Goal: Transaction & Acquisition: Book appointment/travel/reservation

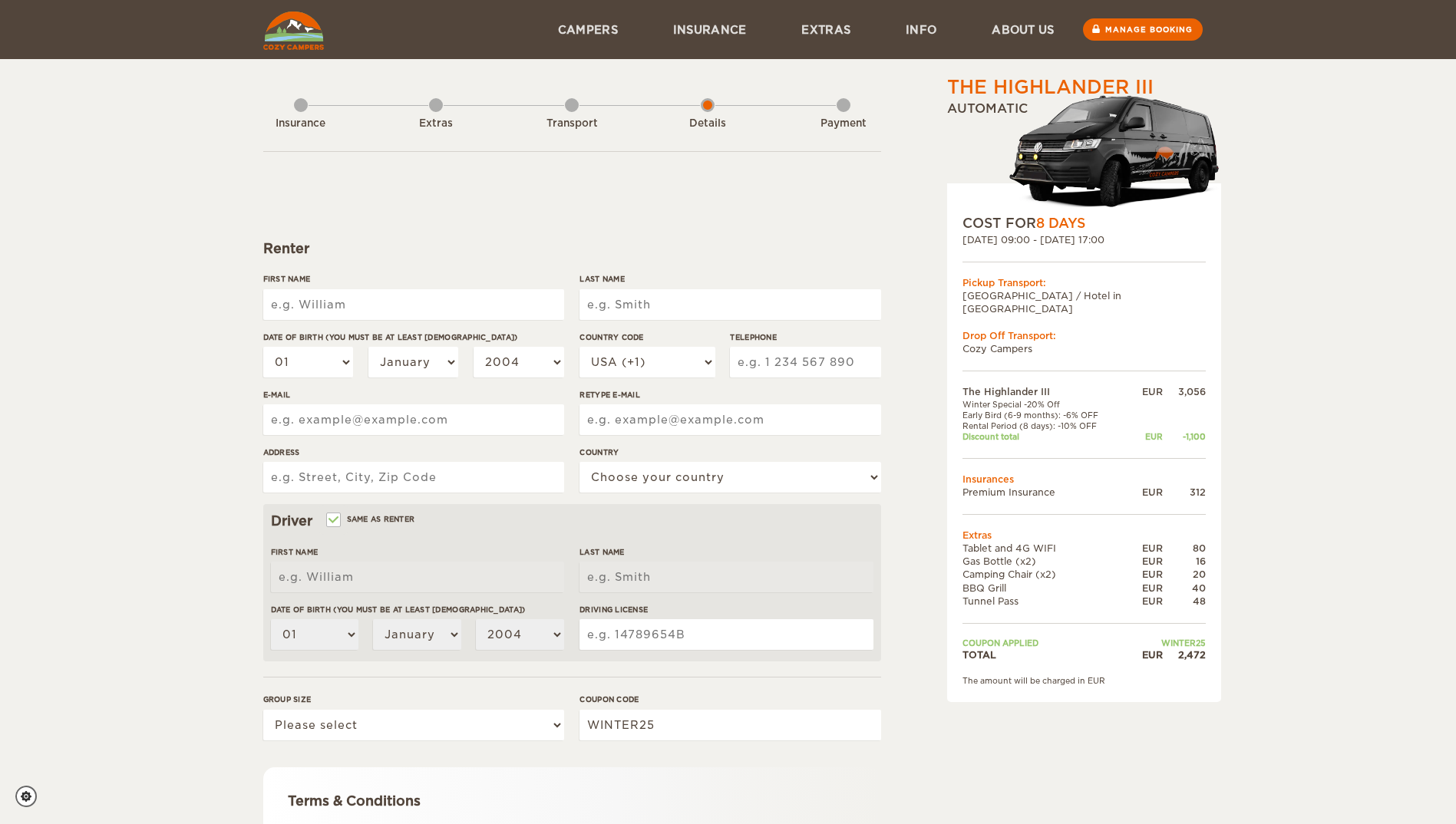
click at [421, 296] on input "First Name" at bounding box center [414, 304] width 301 height 31
type input "Eugenia"
type input "Dowdy"
type input "5402245808"
type input "ejdowdy@carilionclinic.org"
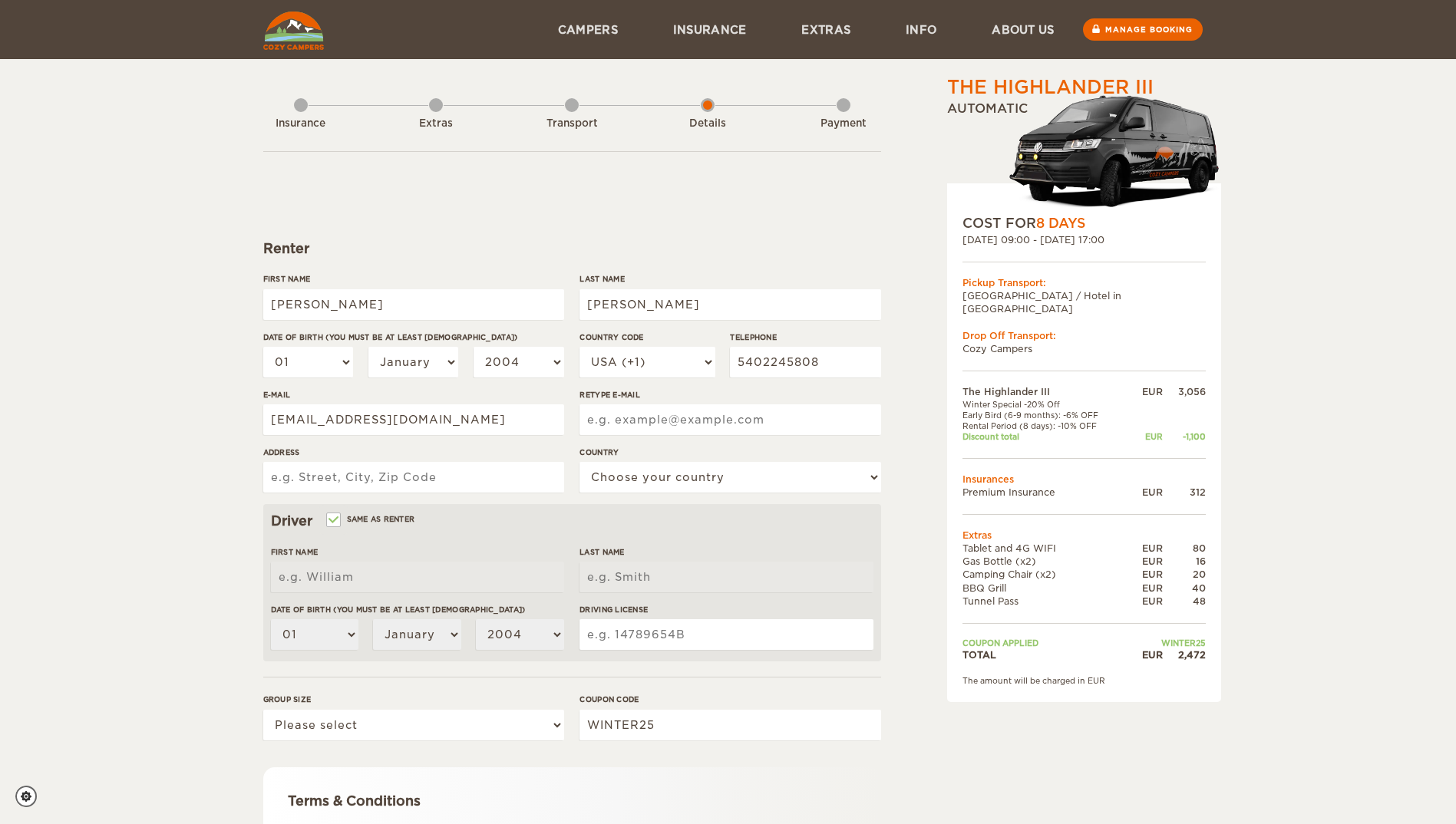
type input "ejdowdy@carilionclinic.org"
type input "37 Cardinal Lane"
select select "222"
type input "Eugenia"
type input "Dowdy"
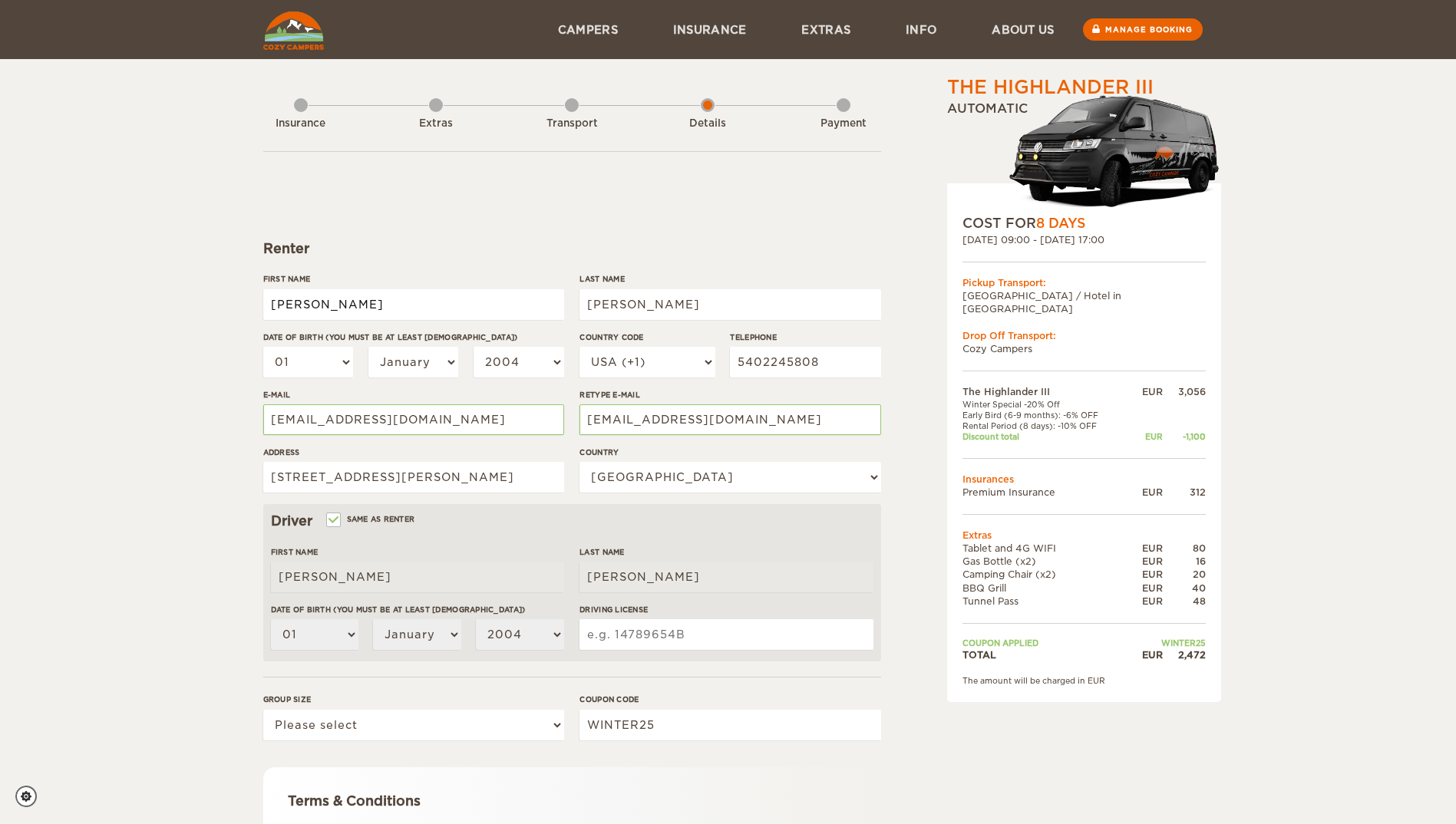
type input "Genia"
click at [342, 361] on select "01 02 03 04 05 06 07 08 09 10 11 12 13 14 15 16 17 18 19 20 21 22 23 24 25 26 2…" at bounding box center [309, 362] width 91 height 31
select select "05"
click at [263, 347] on select "01 02 03 04 05 06 07 08 09 10 11 12 13 14 15 16 17 18 19 20 21 22 23 24 25 26 2…" at bounding box center [309, 362] width 91 height 31
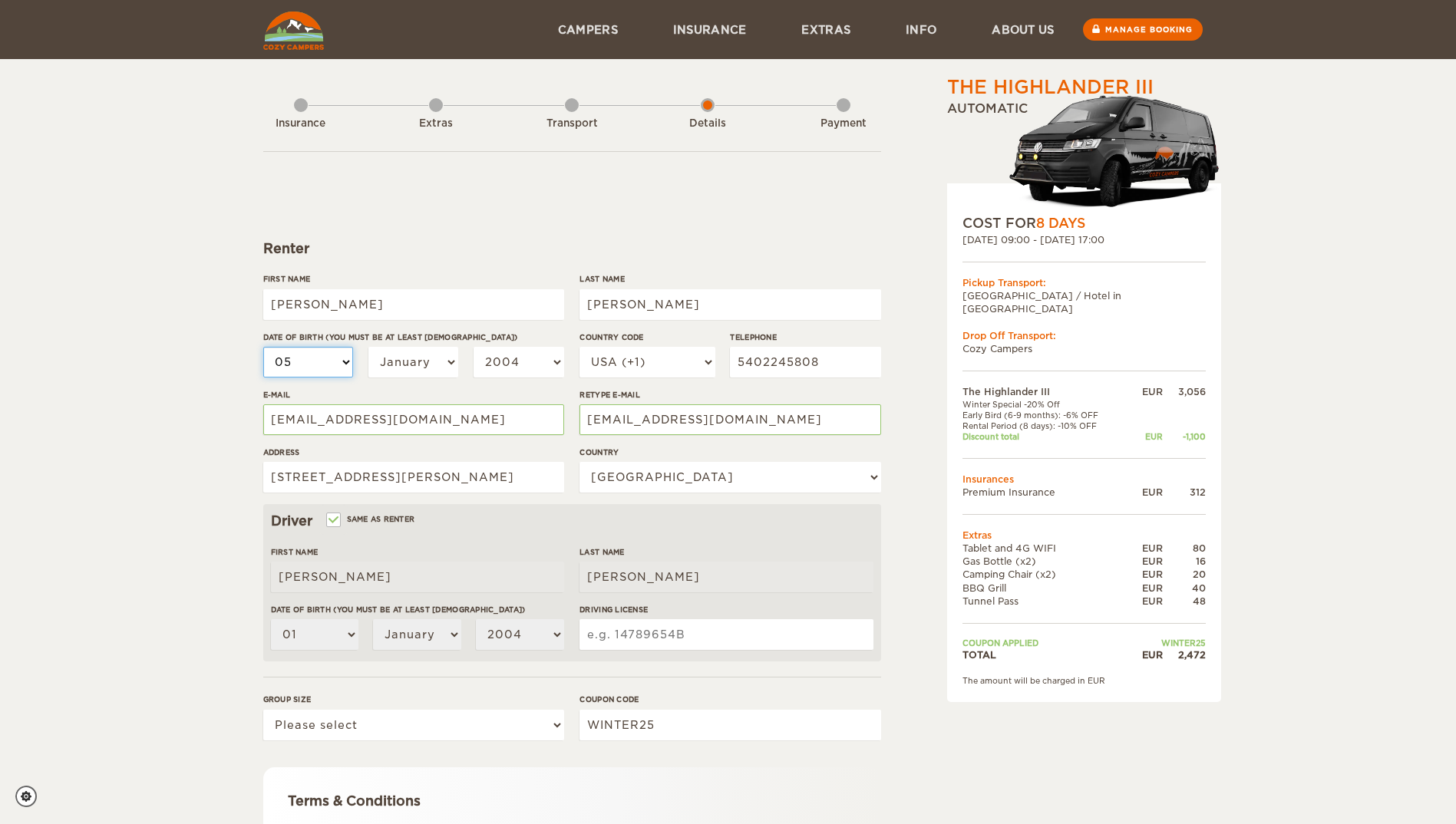
select select "05"
click at [453, 365] on select "January February March April May June July August September October November De…" at bounding box center [414, 362] width 91 height 31
select select "05"
click at [368, 347] on select "January February March April May June July August September October November De…" at bounding box center [414, 362] width 91 height 31
select select "05"
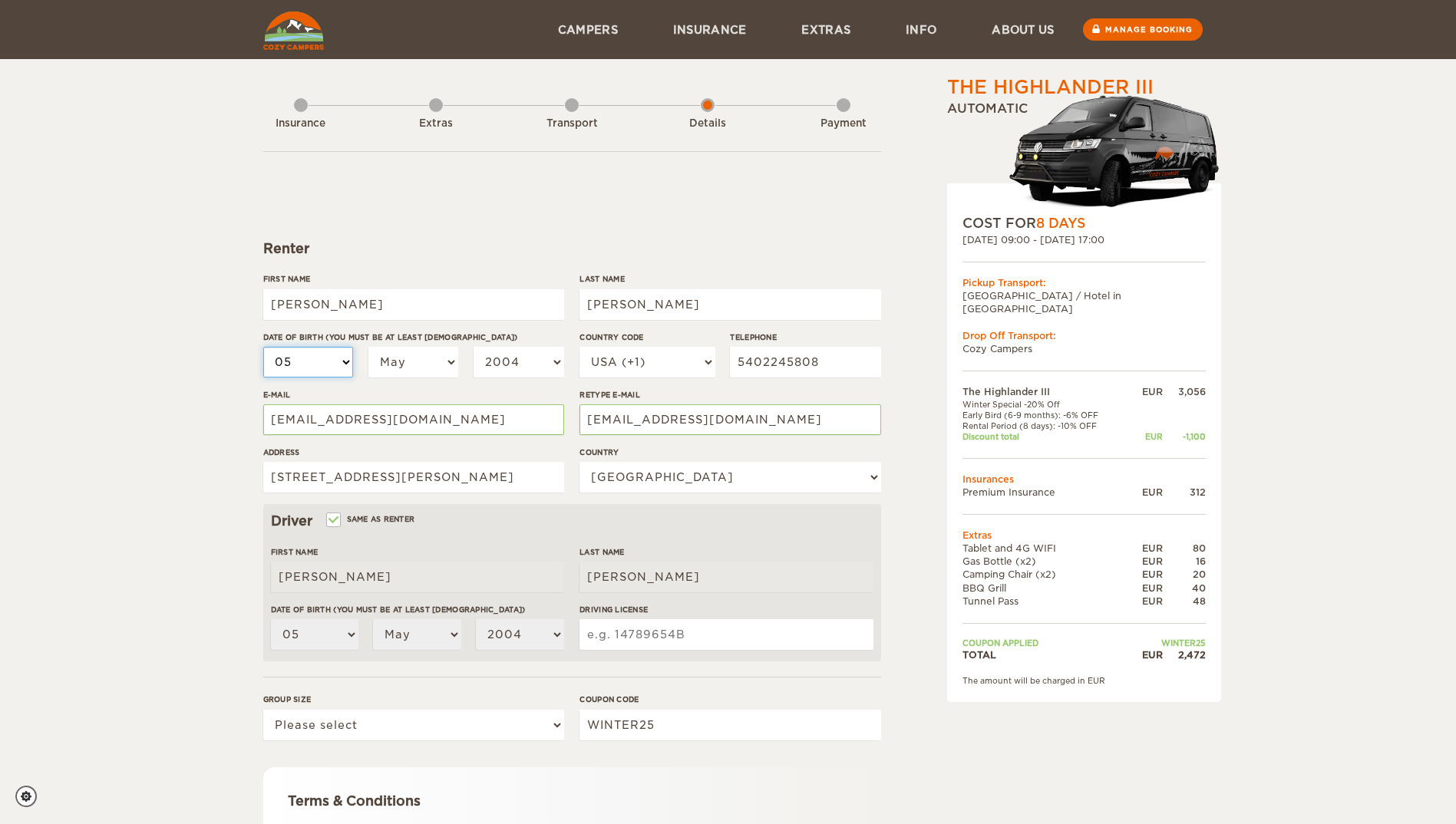
click at [342, 361] on select "01 02 03 04 05 06 07 08 09 10 11 12 13 14 15 16 17 18 19 20 21 22 23 24 25 26 2…" at bounding box center [309, 362] width 91 height 31
select select "19"
click at [263, 347] on select "01 02 03 04 05 06 07 08 09 10 11 12 13 14 15 16 17 18 19 20 21 22 23 24 25 26 2…" at bounding box center [309, 362] width 91 height 31
select select "19"
click at [558, 362] on select "2004 2003 2002 2001 2000 1999 1998 1997 1996 1995 1994 1993 1992 1991 1990 1989…" at bounding box center [519, 362] width 91 height 31
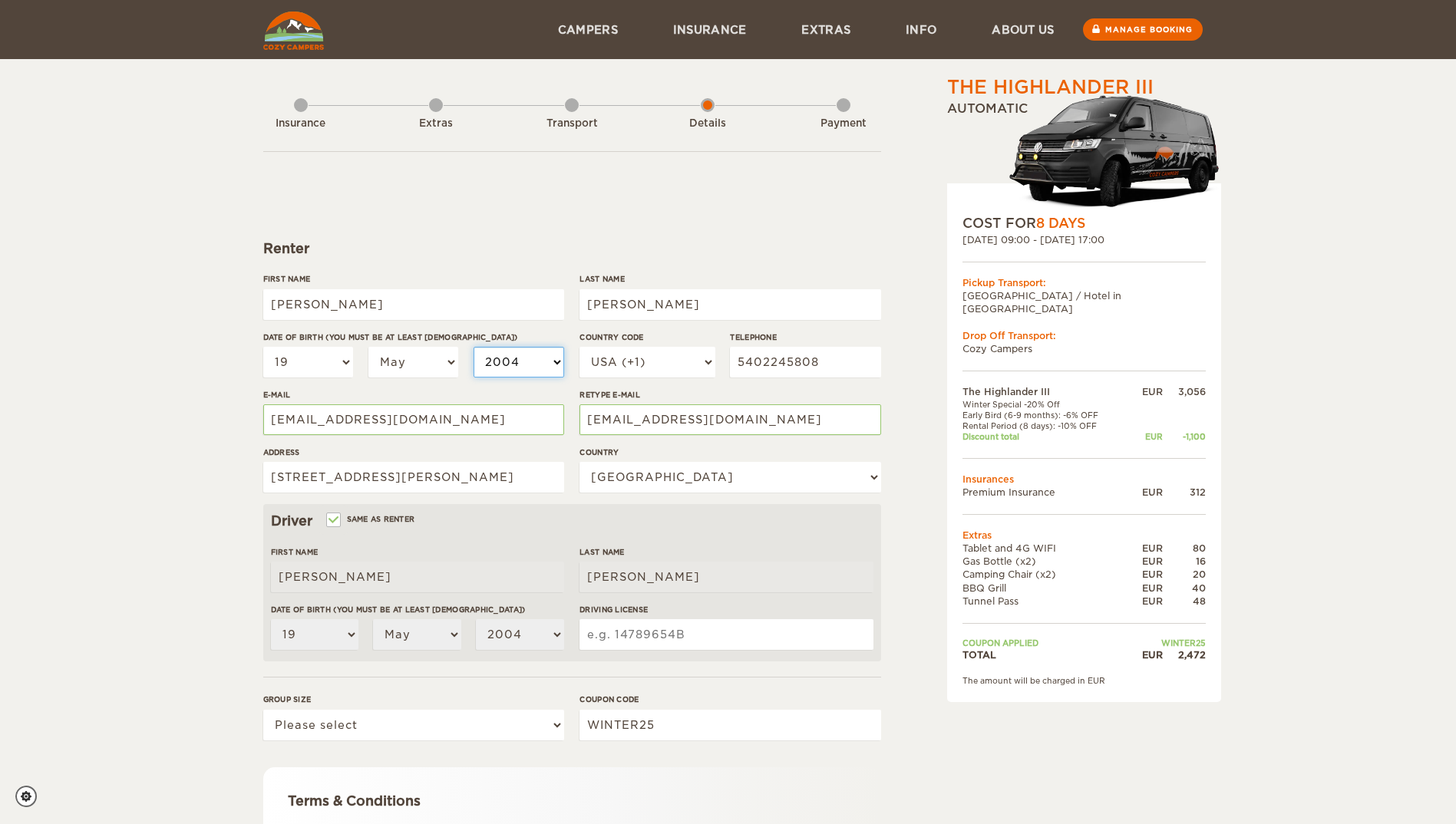
select select "1973"
click at [474, 347] on select "2004 2003 2002 2001 2000 1999 1998 1997 1996 1995 1994 1993 1992 1991 1990 1989…" at bounding box center [519, 362] width 91 height 31
select select "1973"
click at [838, 356] on input "5402245808" at bounding box center [805, 362] width 151 height 31
type input "5"
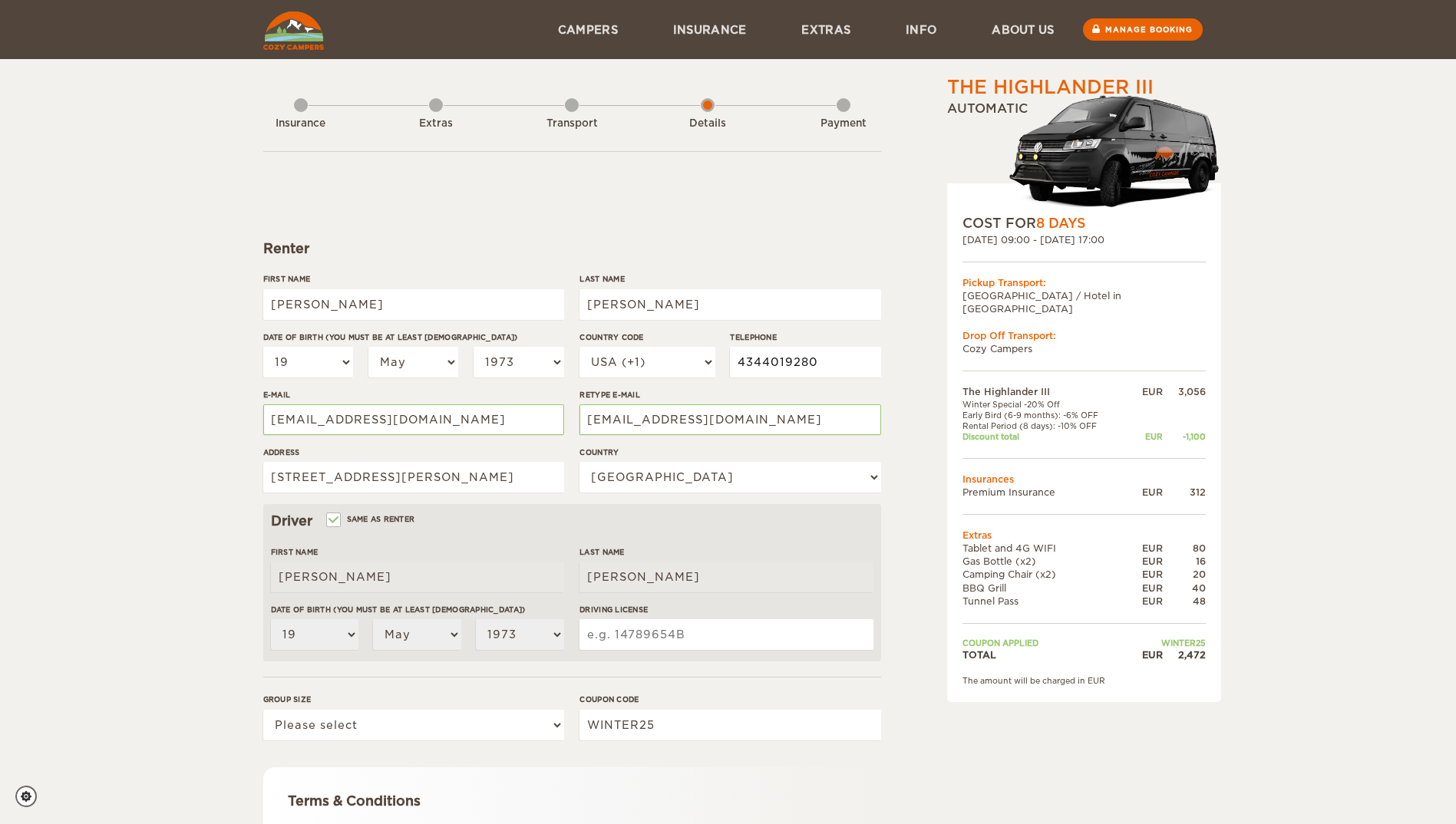
type input "4344019280"
click at [885, 283] on div "The Highlander III Expand Collapse Total 2,472 EUR Automatic COST FOR 8 Days 07…" at bounding box center [728, 529] width 930 height 908
drag, startPoint x: 490, startPoint y: 422, endPoint x: 228, endPoint y: 436, distance: 262.4
click at [228, 436] on div "The Highlander III Expand Collapse Total 2,472 EUR Automatic COST FOR 8 Days 07…" at bounding box center [728, 499] width 1456 height 998
type input "genia.dowdy@yahoo.com"
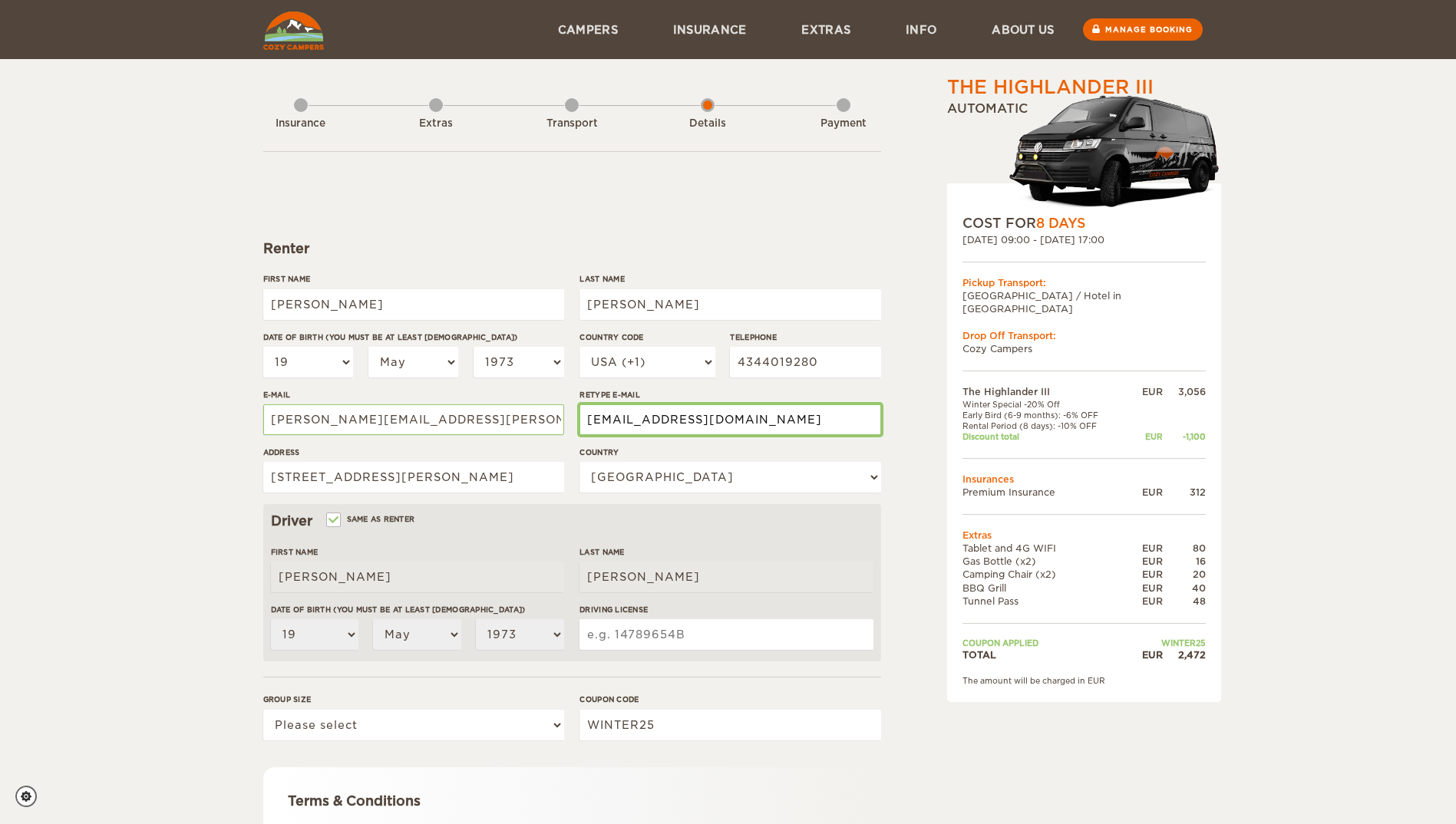
click at [807, 419] on input "ejdowdy@carilionclinic.org" at bounding box center [730, 420] width 301 height 31
type input "e"
type input "genia.dowdy@yahoo.com"
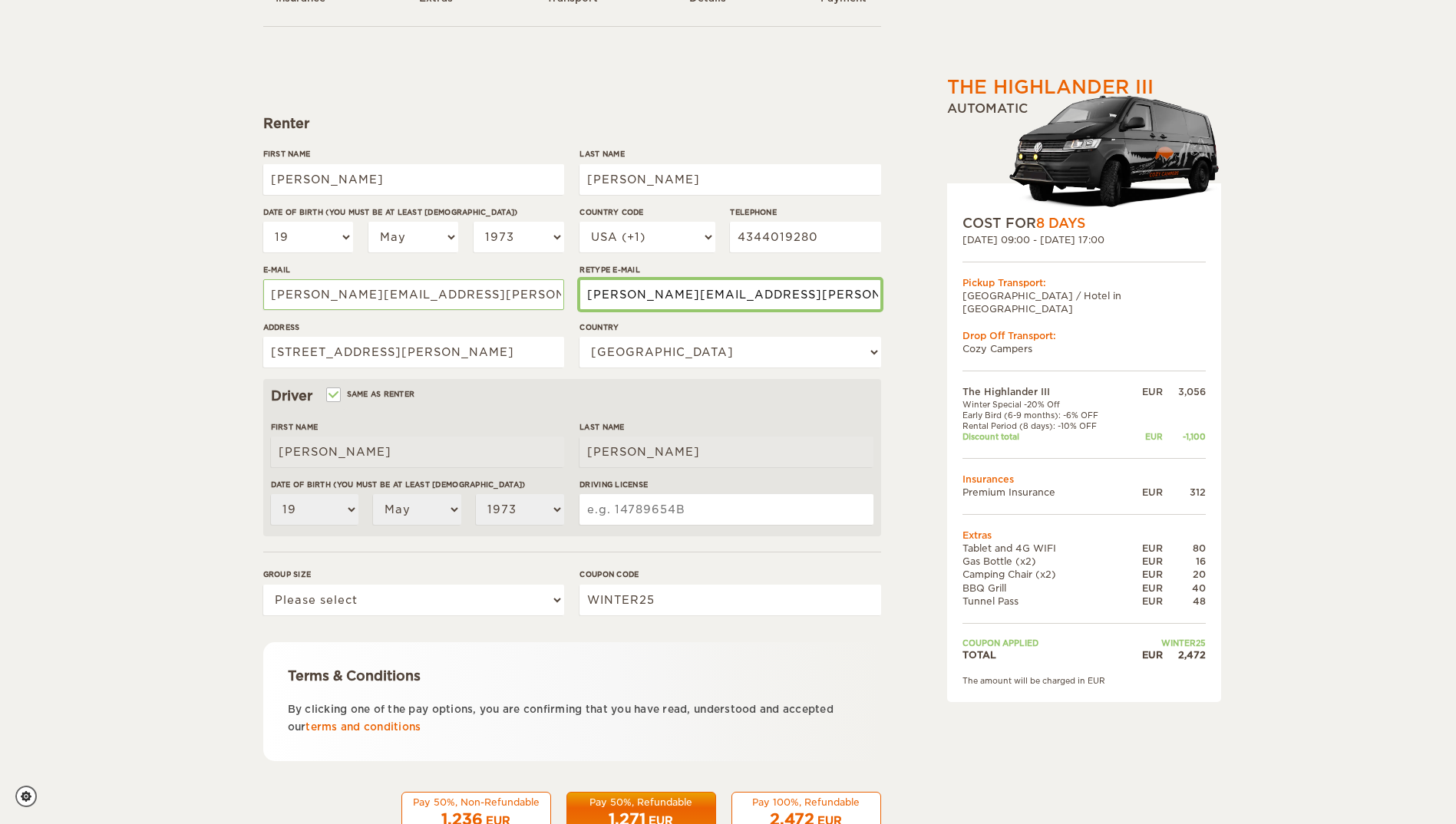
scroll to position [154, 0]
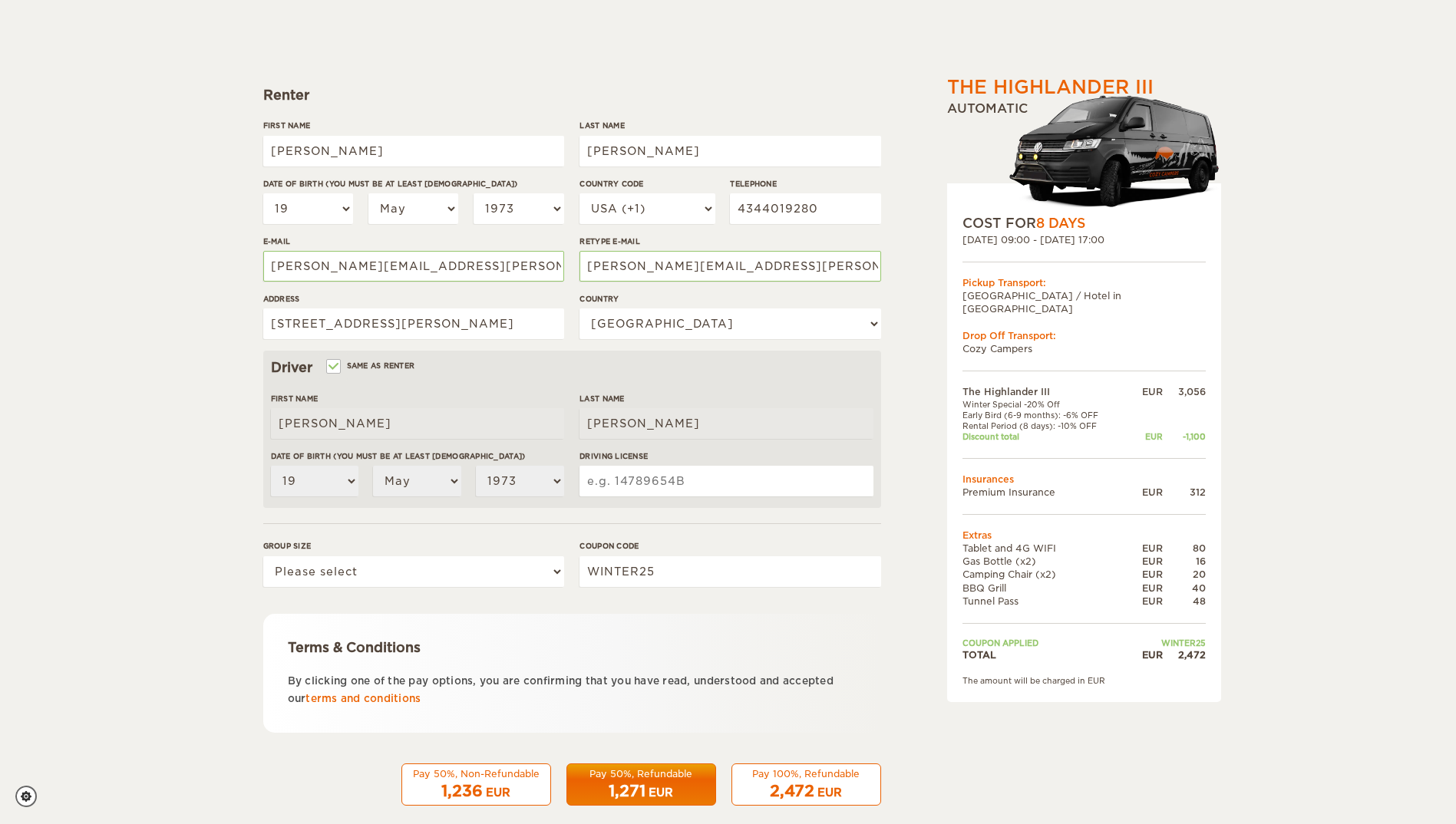
click at [722, 488] on input "Driving License" at bounding box center [726, 481] width 294 height 31
type input "A23817052"
click at [484, 568] on select "Please select 1 2 3" at bounding box center [414, 572] width 301 height 31
select select "2"
click at [263, 557] on select "Please select 1 2 3" at bounding box center [414, 572] width 301 height 31
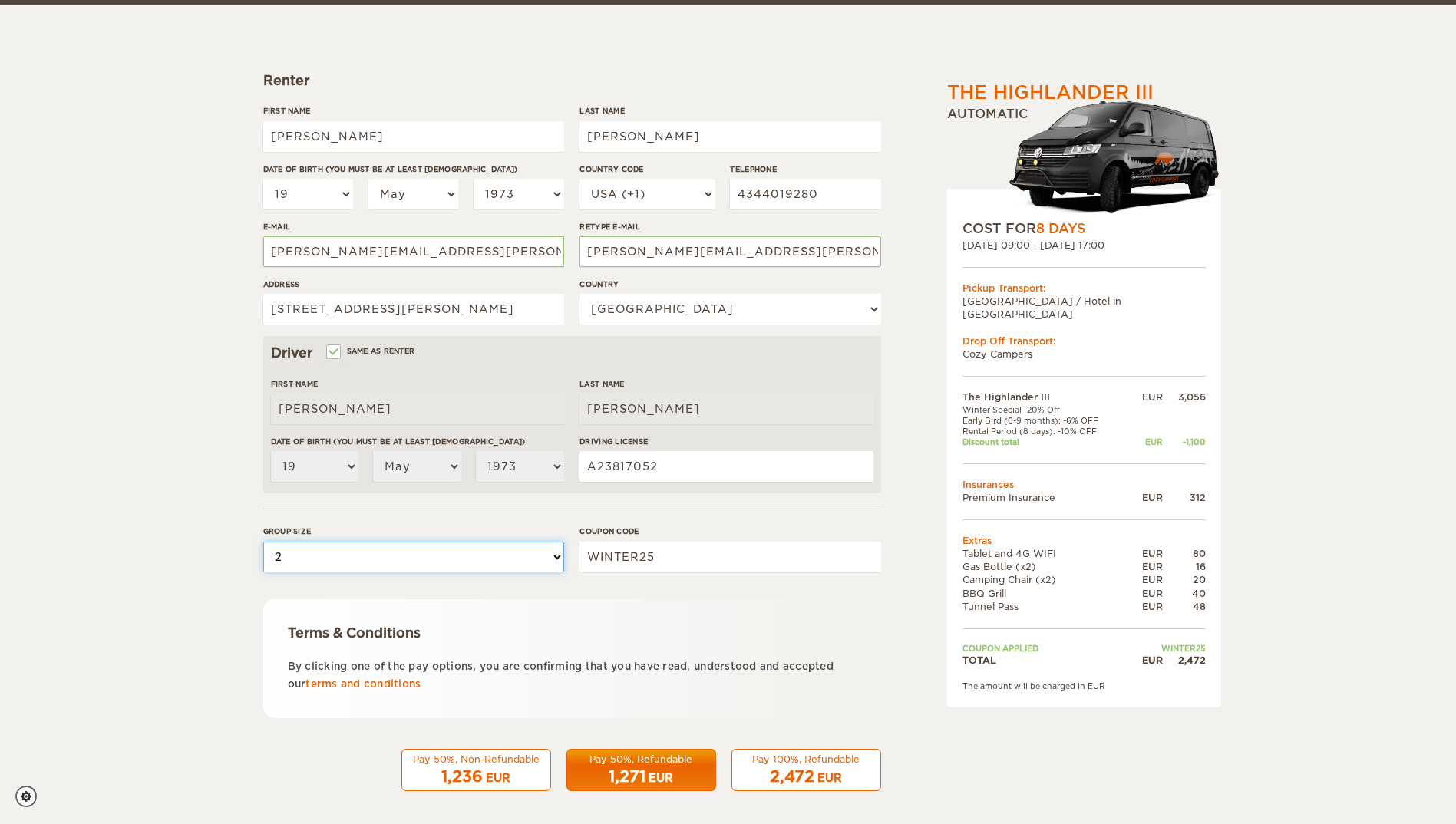
scroll to position [173, 0]
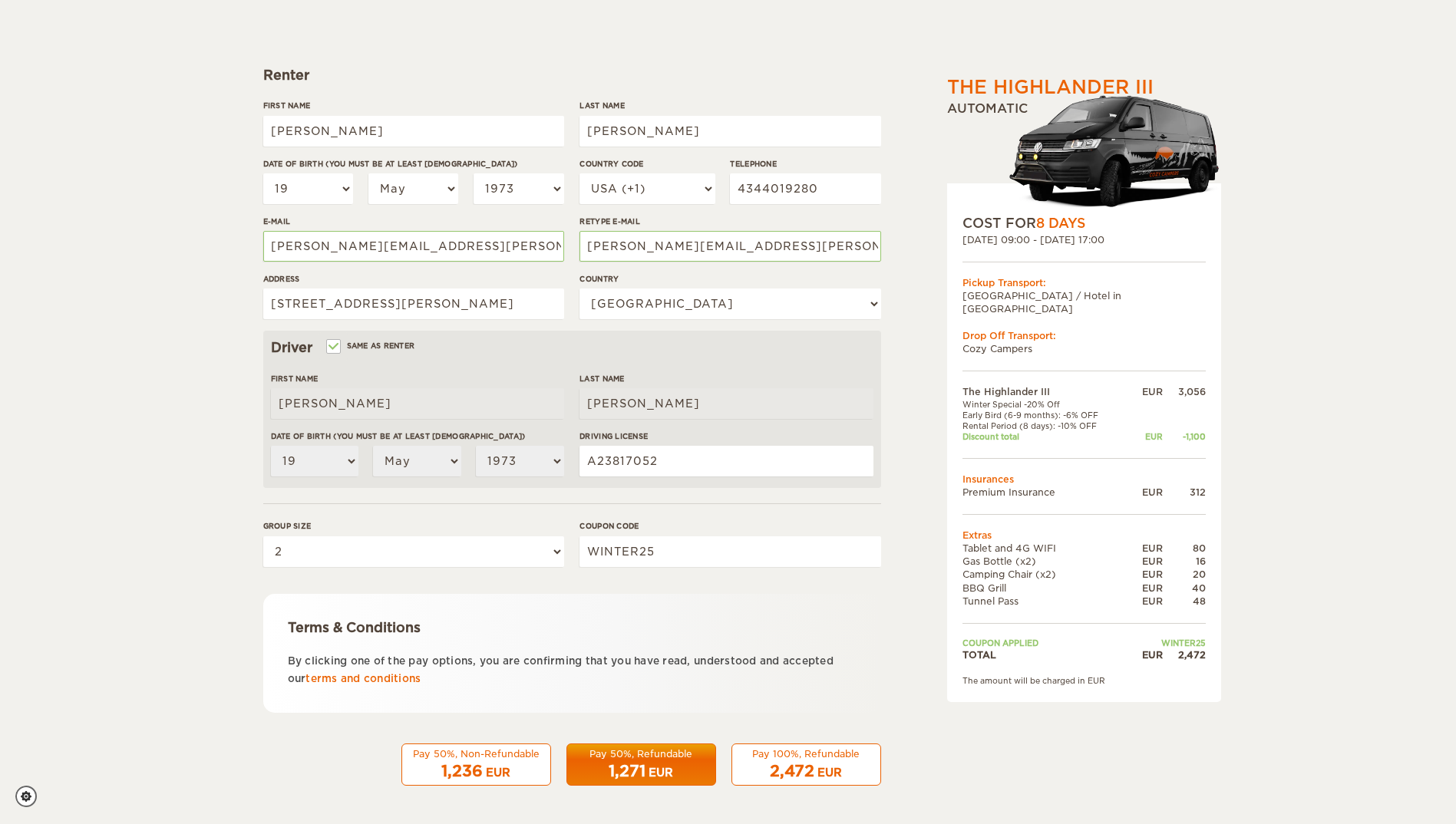
click at [672, 765] on div "EUR" at bounding box center [660, 773] width 24 height 15
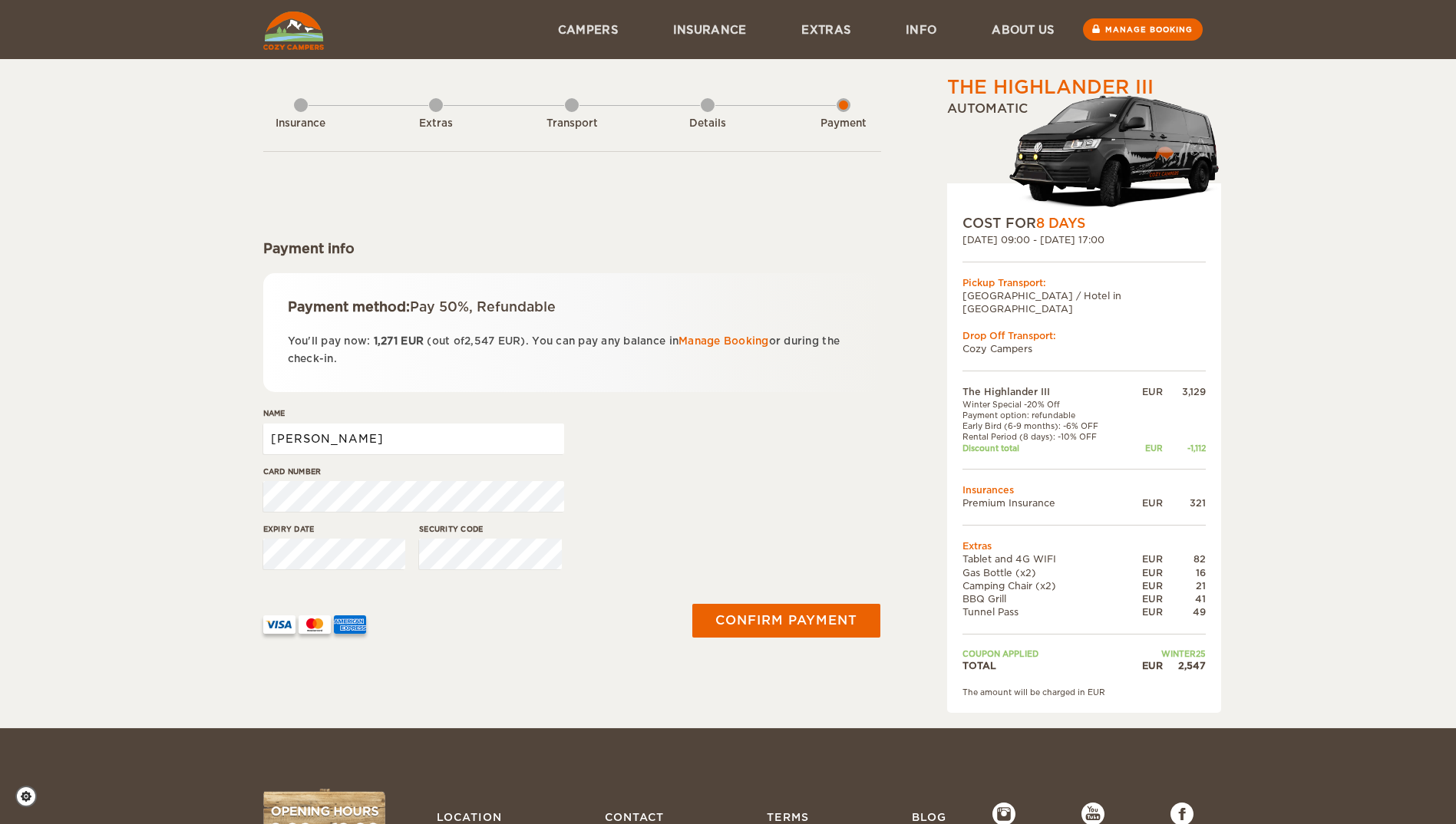
click at [376, 452] on input "Genia" at bounding box center [414, 439] width 301 height 31
click at [270, 437] on input "Genia Dowdy" at bounding box center [414, 439] width 301 height 31
type input "Eugenia Dowdy"
click at [832, 614] on button "Confirm payment" at bounding box center [787, 621] width 193 height 34
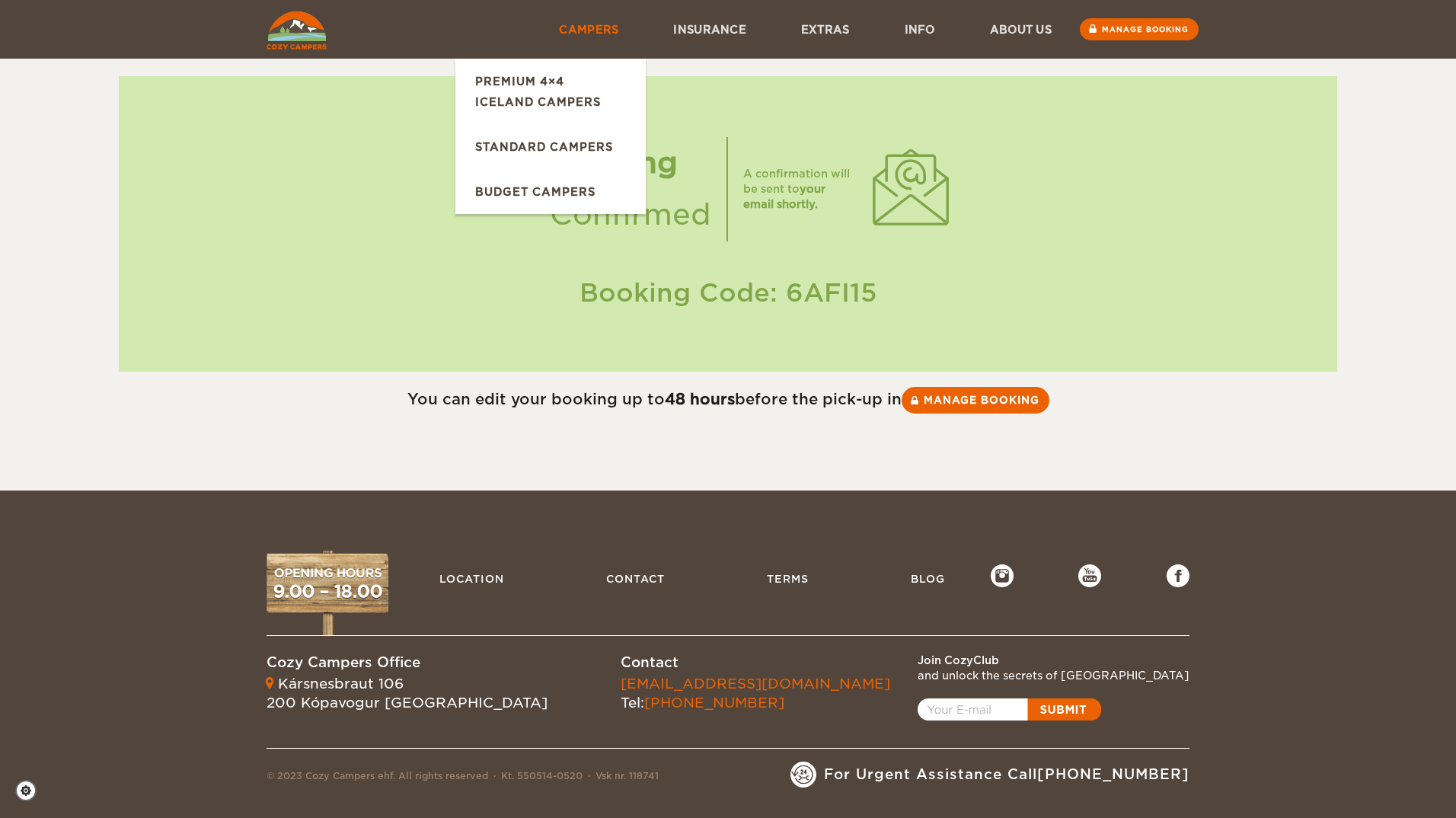
click at [579, 31] on link "Campers" at bounding box center [588, 29] width 114 height 58
